Goal: Task Accomplishment & Management: Complete application form

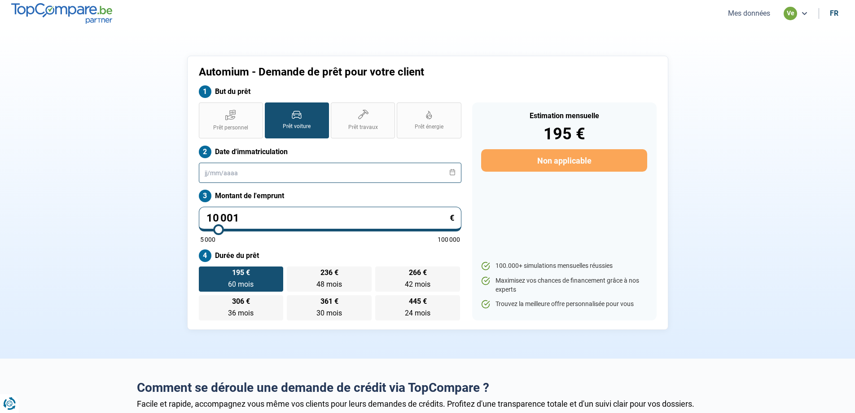
click at [292, 168] on input "text" at bounding box center [330, 173] width 263 height 20
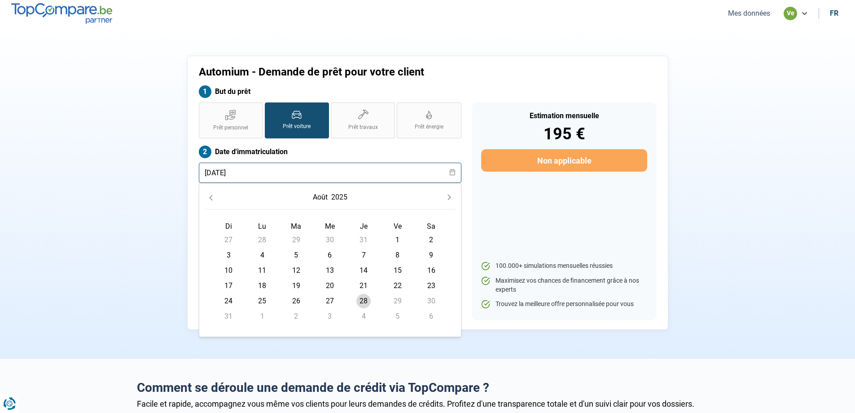
type input "[DATE]"
click at [334, 151] on label "Date d'immatriculation" at bounding box center [330, 151] width 263 height 13
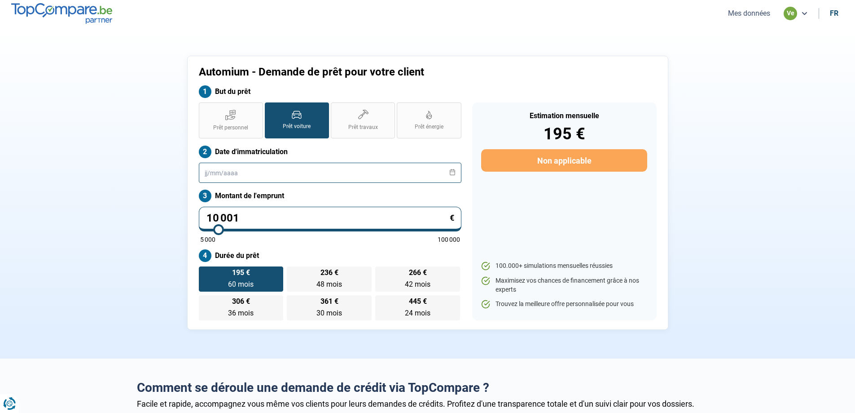
click at [245, 168] on input "text" at bounding box center [330, 173] width 263 height 20
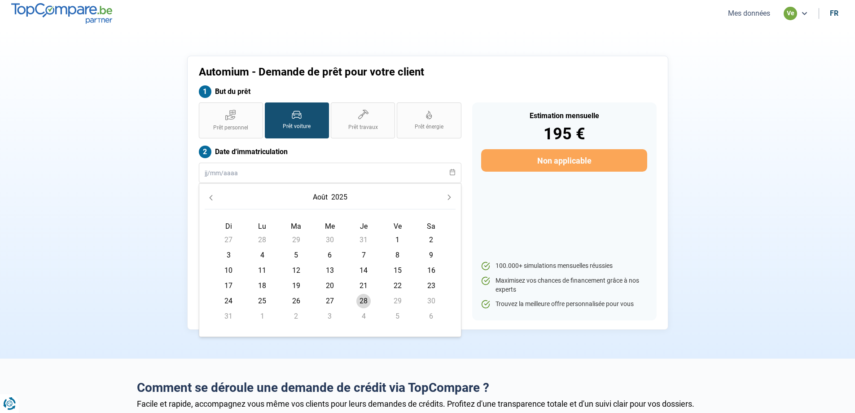
click at [361, 300] on span "28" at bounding box center [363, 301] width 14 height 14
type input "[DATE]"
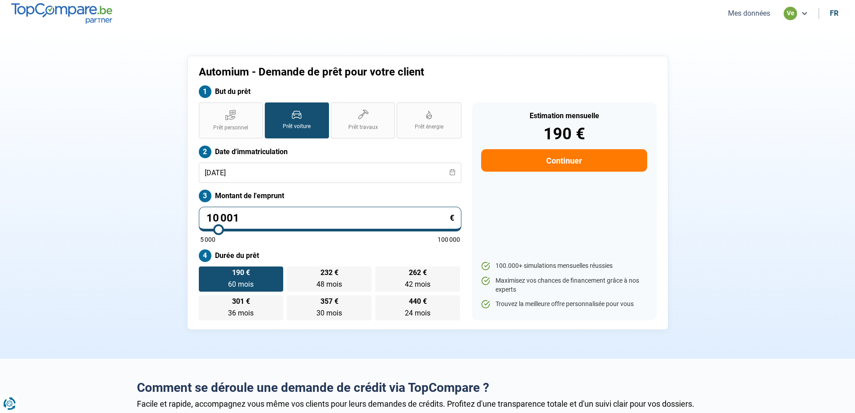
click at [261, 222] on input "10 001" at bounding box center [330, 219] width 263 height 25
click at [246, 216] on input "10 001" at bounding box center [330, 219] width 263 height 25
type input "1 000"
type input "5000"
type input "100"
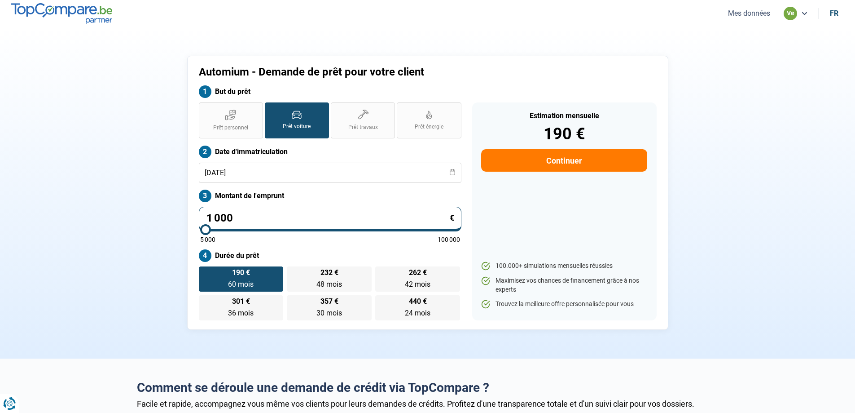
type input "5000"
type input "10"
type input "5000"
type input "1"
type input "5000"
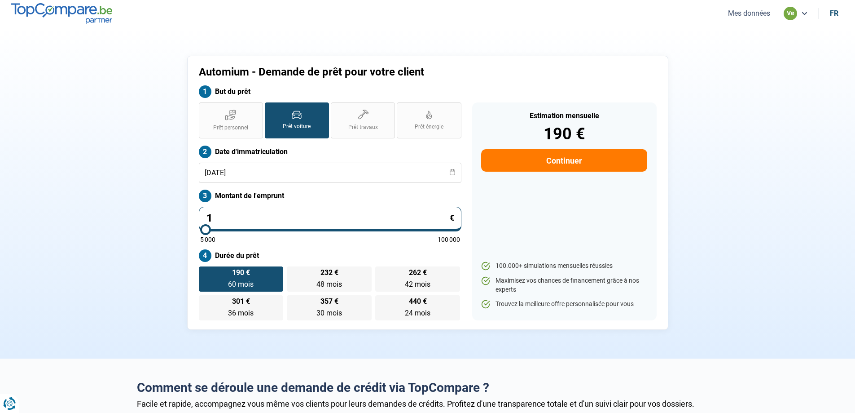
type input "0"
type input "5000"
type input "2"
type input "5000"
type input "28"
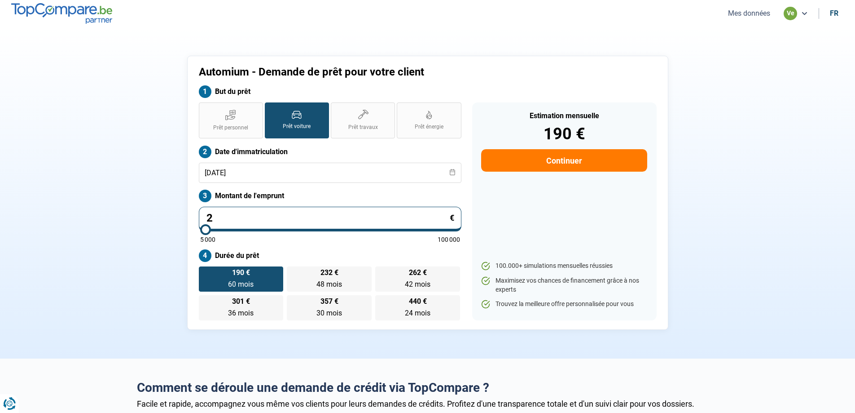
type input "5000"
type input "284"
type input "5000"
type input "2 849"
type input "5000"
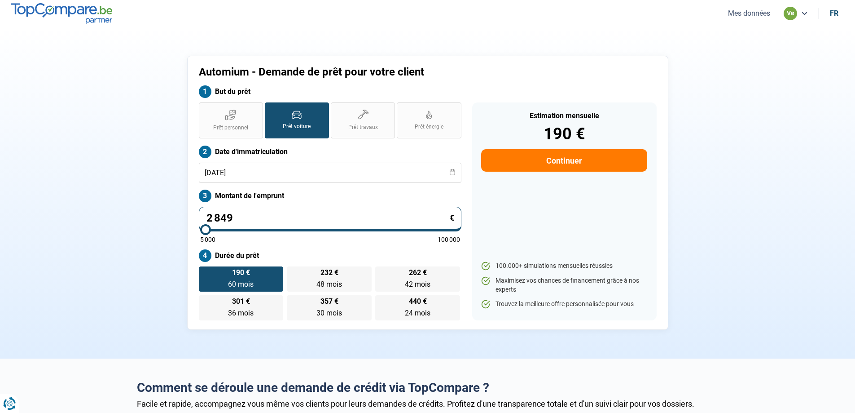
type input "28 490"
type input "28500"
type input "2 849"
type input "5000"
type input "284"
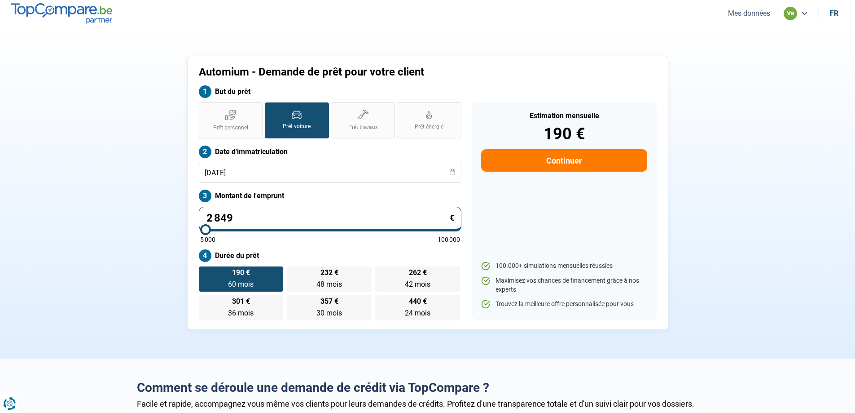
type input "5000"
type input "28"
type input "5000"
type input "2"
type input "5000"
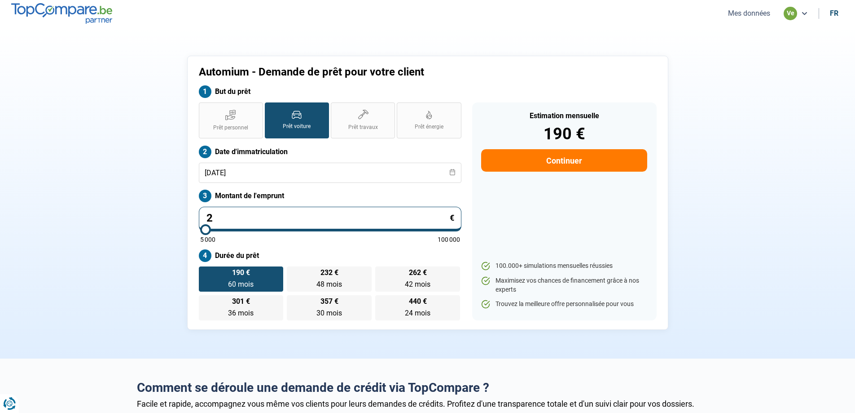
type input "0"
type input "5000"
type input "5 000"
type input "5000"
radio input "true"
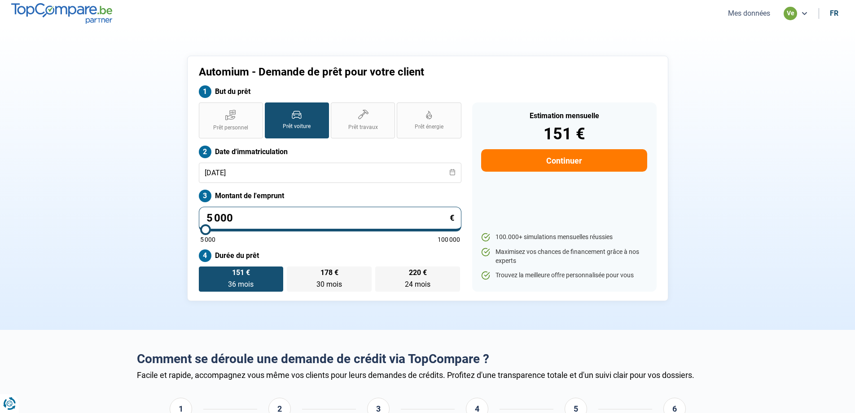
type input "500"
type input "5000"
type input "50"
type input "5000"
type input "5"
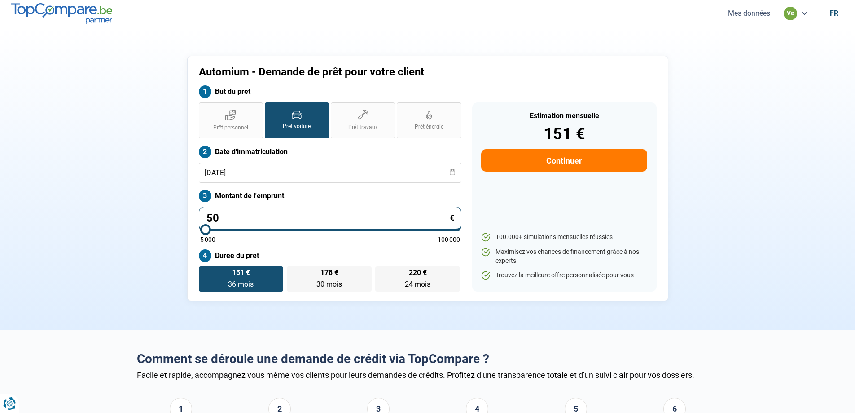
type input "5000"
type input "0"
type input "5000"
type input "2"
type input "5000"
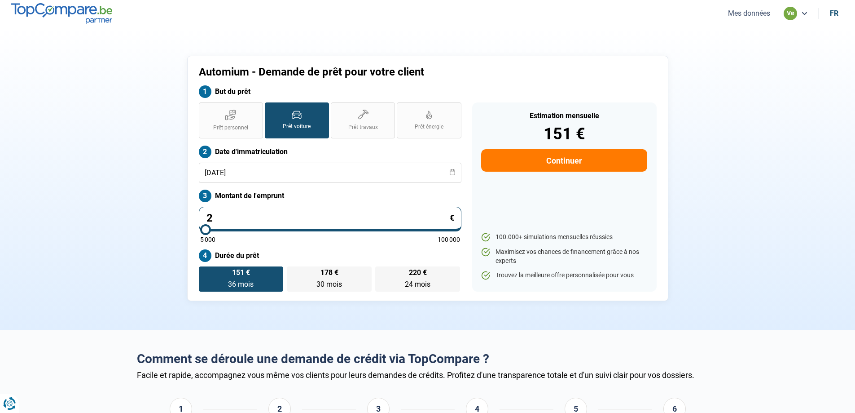
type input "25"
type input "5000"
type input "254"
type input "5000"
type input "2 549"
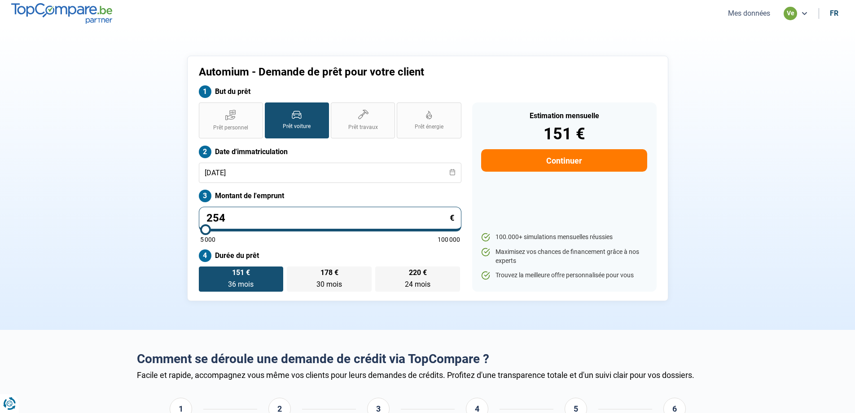
type input "5000"
type input "25 490"
type input "25500"
type input "25 490"
type input "25500"
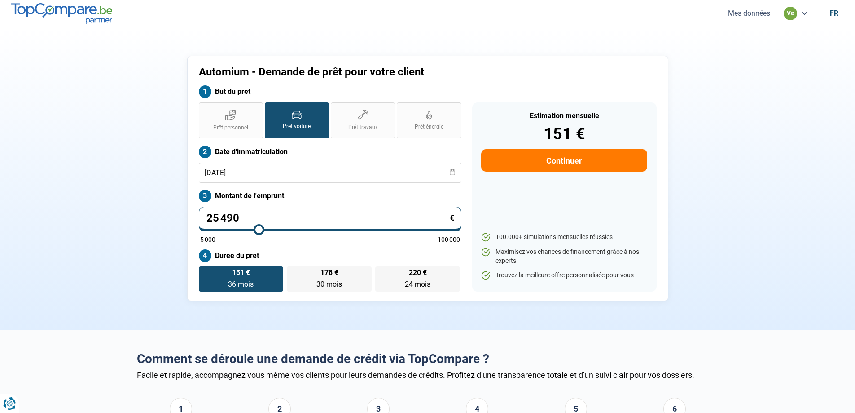
radio input "false"
click at [549, 161] on button "Continuer" at bounding box center [564, 160] width 166 height 22
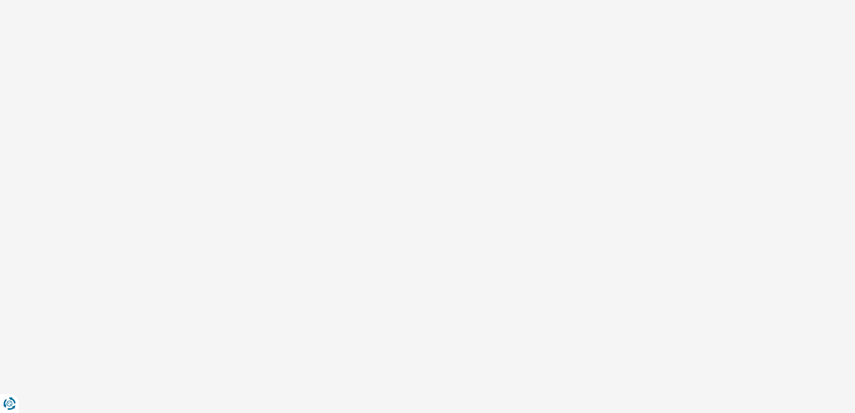
select select "32"
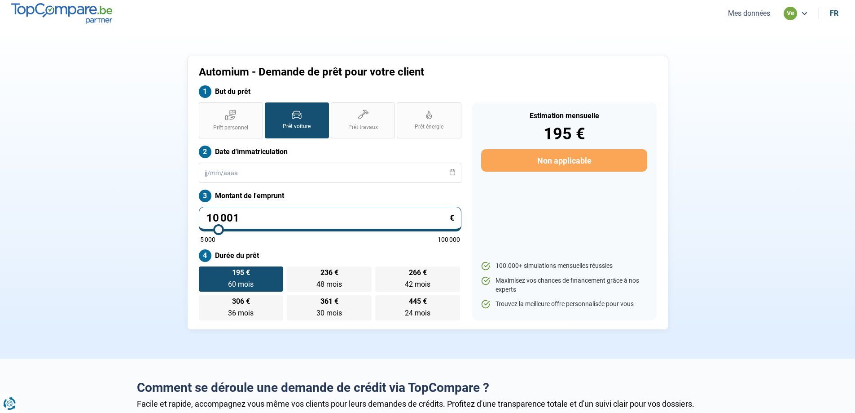
drag, startPoint x: 293, startPoint y: 214, endPoint x: 142, endPoint y: 206, distance: 151.1
click at [142, 206] on div "Automium - Demande de prêt pour votre client But du prêt Prêt personnel Prêt vo…" at bounding box center [428, 193] width 593 height 274
type input "5"
type input "5000"
type input "0"
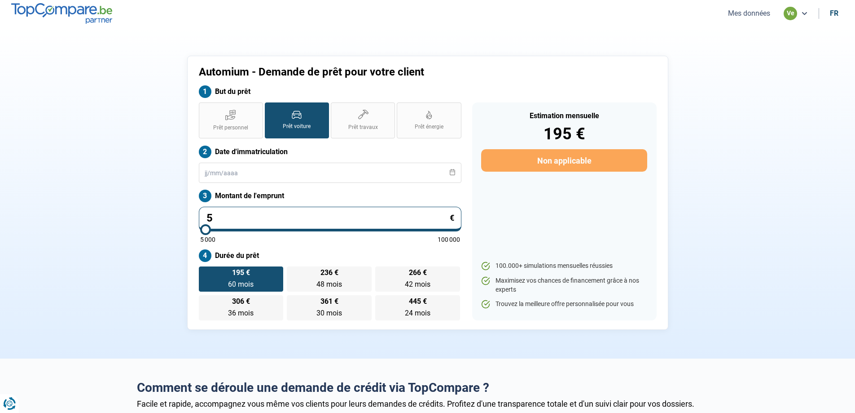
type input "5000"
type input "2"
type input "5000"
type input "25"
type input "5000"
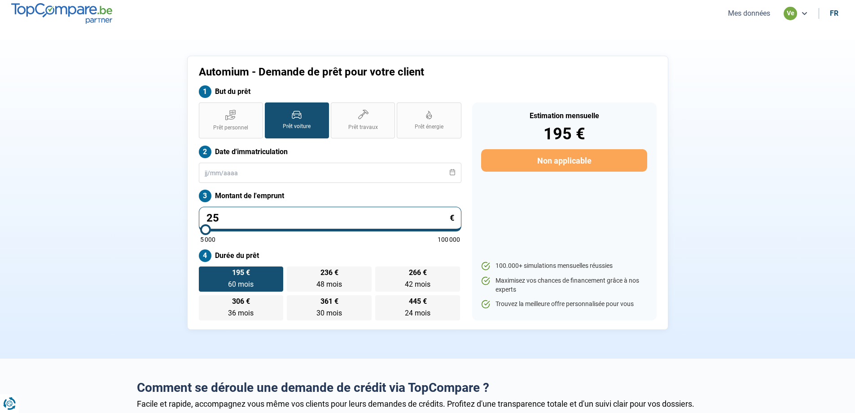
type input "254"
type input "5000"
type input "2 549"
type input "5000"
type input "25 490"
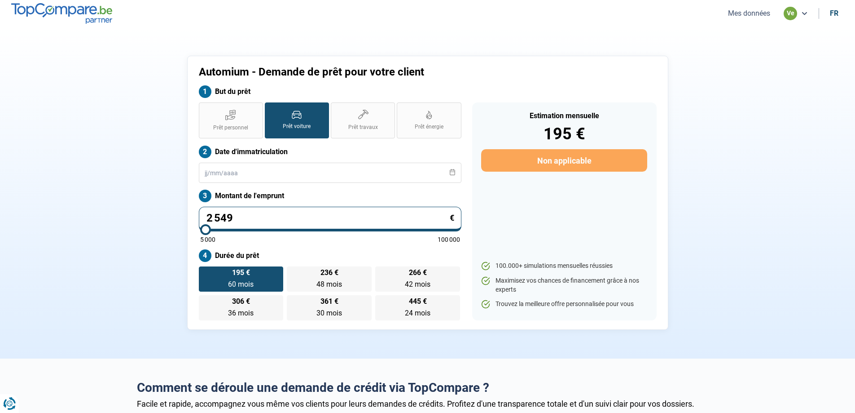
type input "25500"
type input "25 490"
type input "25500"
click at [281, 176] on input "text" at bounding box center [330, 173] width 263 height 20
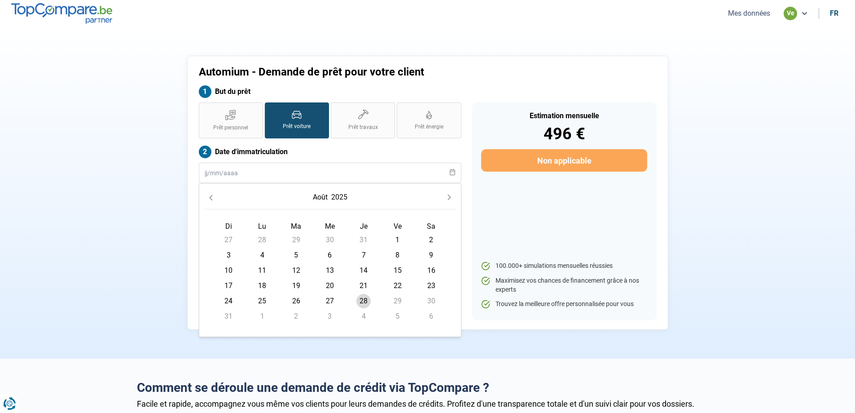
click at [368, 299] on span "28" at bounding box center [363, 301] width 14 height 14
type input "[DATE]"
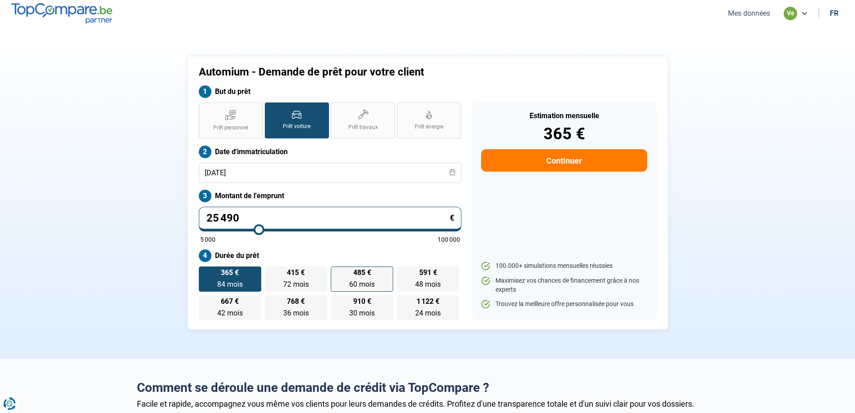
click at [356, 284] on span "60 mois" at bounding box center [362, 284] width 26 height 9
click at [337, 272] on input "485 € 60 mois 60 mois" at bounding box center [334, 269] width 6 height 6
radio input "true"
drag, startPoint x: 240, startPoint y: 220, endPoint x: 177, endPoint y: 209, distance: 63.8
click at [164, 218] on div "Automium - Demande de prêt pour votre client But du prêt Prêt personnel Prêt vo…" at bounding box center [428, 193] width 593 height 274
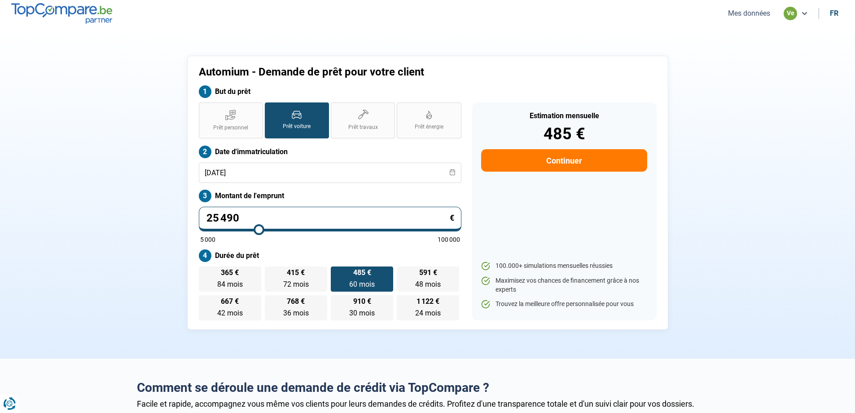
type input "0"
type input "5000"
type input "1"
type input "5000"
type input "18"
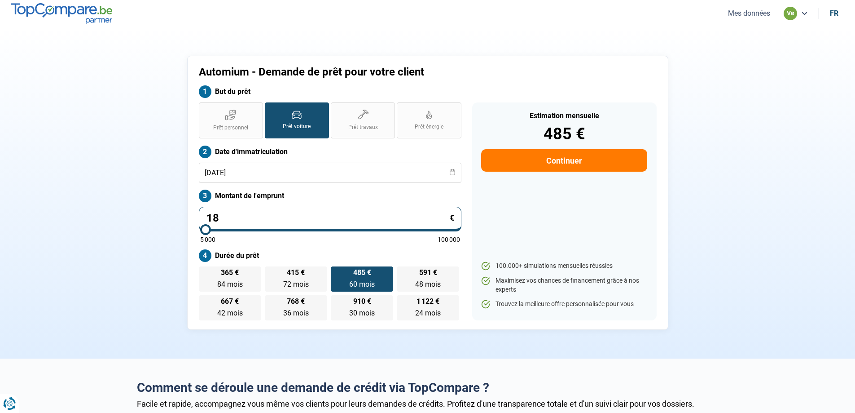
type input "5000"
type input "189"
type input "5000"
type input "1 899"
type input "5000"
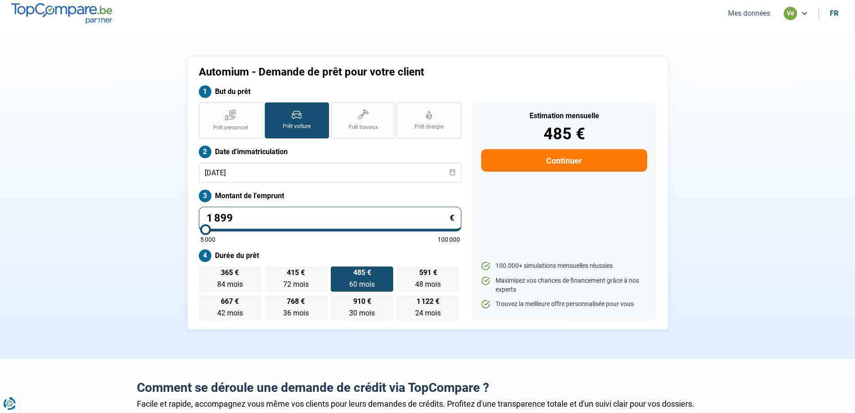
type input "18 990"
type input "19000"
type input "18 990"
type input "19000"
radio input "false"
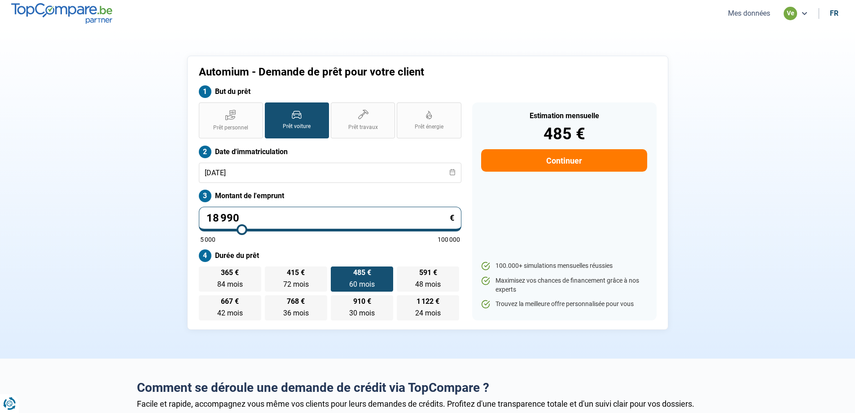
radio input "true"
click at [484, 224] on div "Estimation mensuelle 485 € Continuer 100.000+ simulations mensuelles réussies M…" at bounding box center [564, 211] width 185 height 218
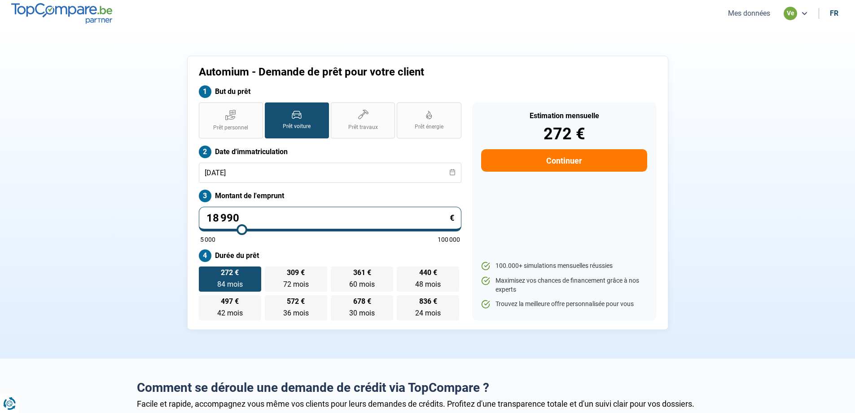
click at [397, 198] on label "Montant de l'emprunt" at bounding box center [330, 195] width 263 height 13
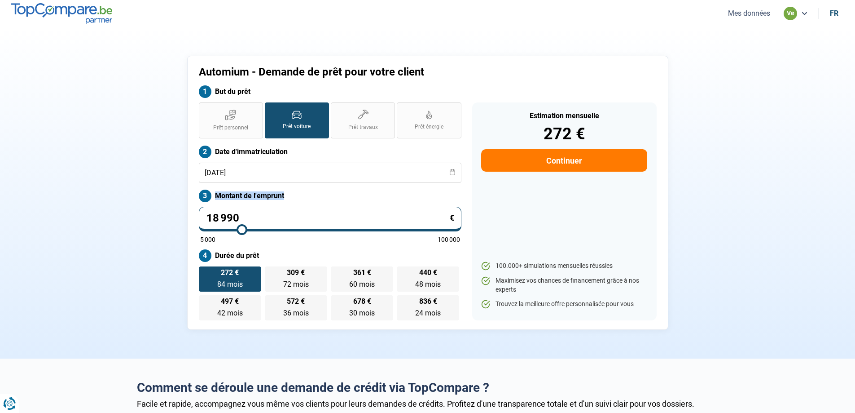
click at [397, 198] on label "Montant de l'emprunt" at bounding box center [330, 195] width 263 height 13
click at [367, 251] on label "Durée du prêt" at bounding box center [330, 255] width 263 height 13
click at [216, 215] on input "18 990" at bounding box center [330, 219] width 263 height 25
type input "1 990"
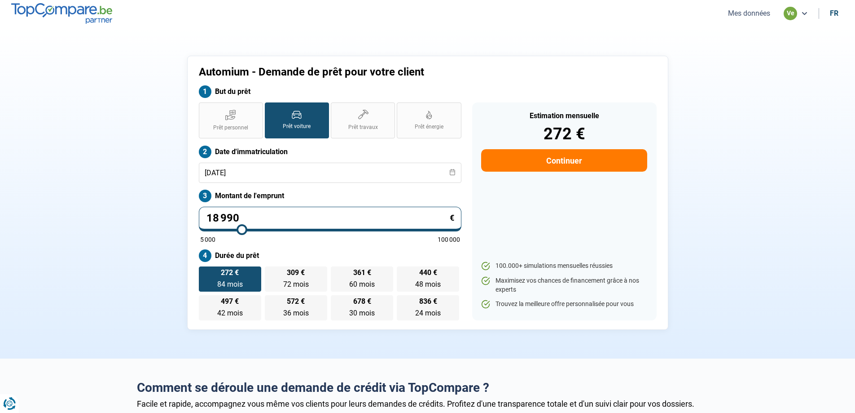
type input "5000"
type input "16 990"
type input "17000"
type input "16 990"
type input "17000"
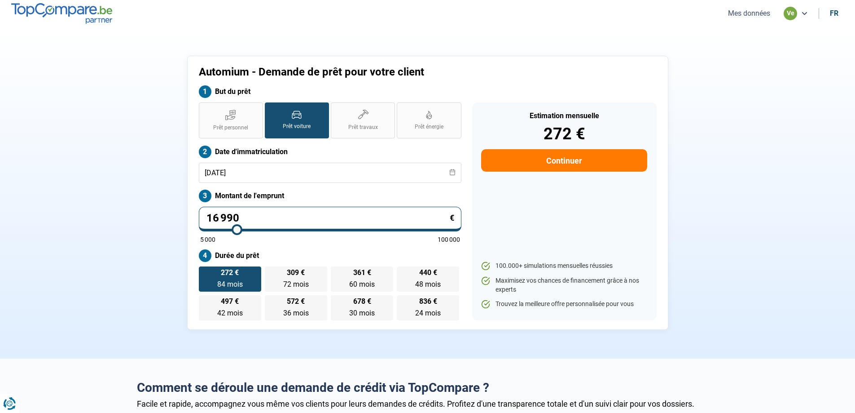
click at [383, 194] on label "Montant de l'emprunt" at bounding box center [330, 195] width 263 height 13
